Goal: Navigation & Orientation: Understand site structure

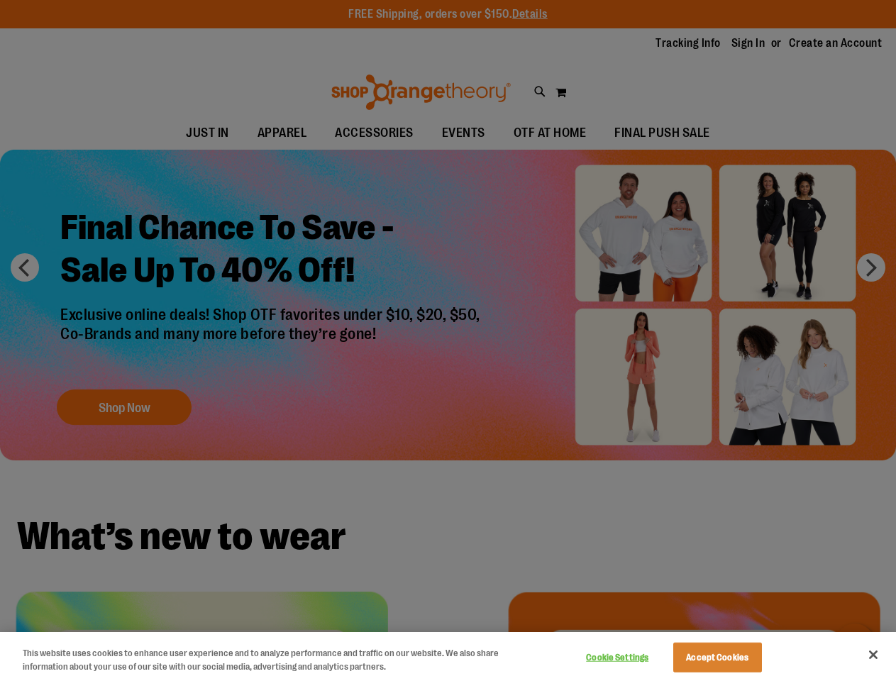
click at [447, 340] on div at bounding box center [448, 340] width 896 height 681
click at [635, 657] on button "Cookie Settings" at bounding box center [617, 657] width 89 height 28
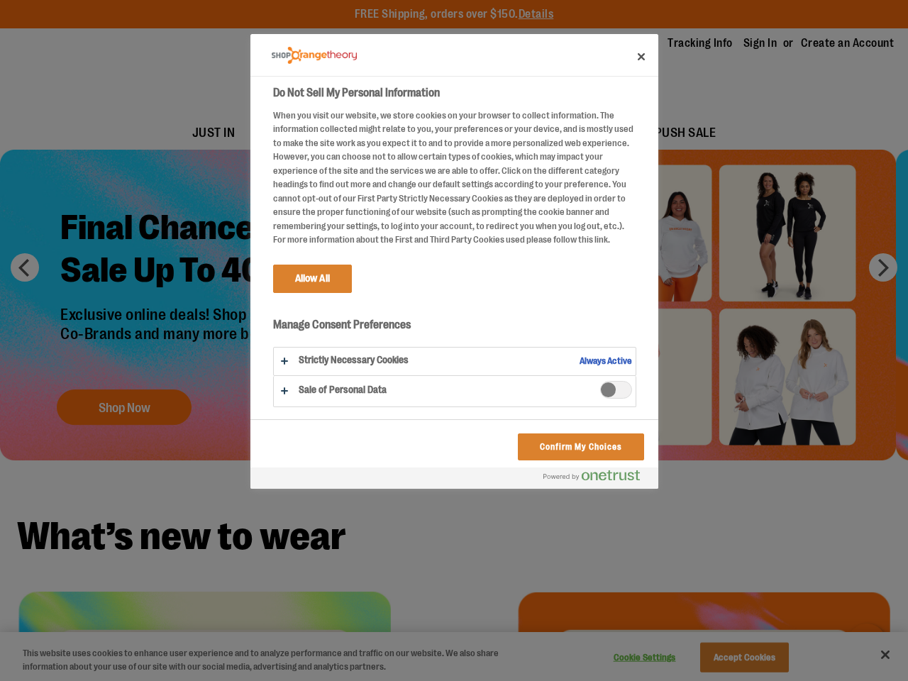
click at [735, 657] on div at bounding box center [454, 340] width 908 height 681
click at [873, 654] on div at bounding box center [454, 340] width 908 height 681
click at [742, 680] on html "Skip to Content The store will not work correctly when cookies are disabled. FR…" at bounding box center [454, 340] width 908 height 681
